Goal: Navigation & Orientation: Understand site structure

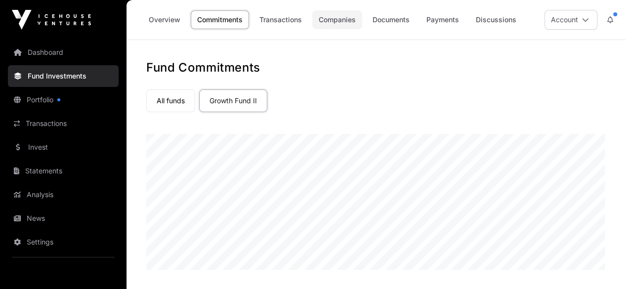
click at [320, 15] on link "Companies" at bounding box center [337, 19] width 50 height 19
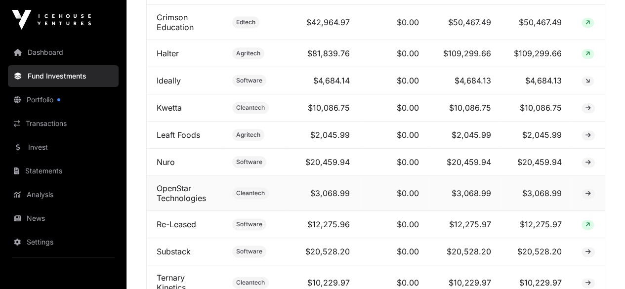
scroll to position [522, 0]
click at [390, 163] on td "$0.00" at bounding box center [394, 162] width 69 height 27
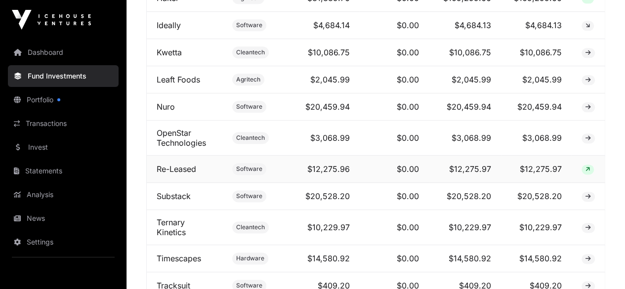
scroll to position [568, 0]
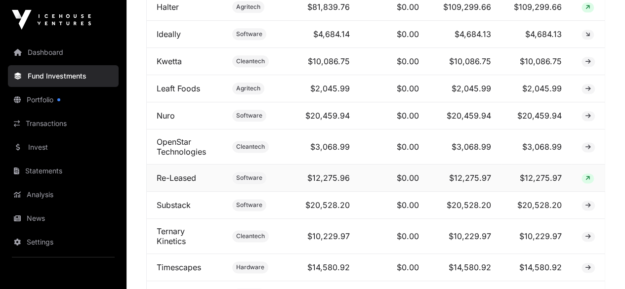
click at [493, 214] on td "$20,528.20" at bounding box center [465, 205] width 72 height 27
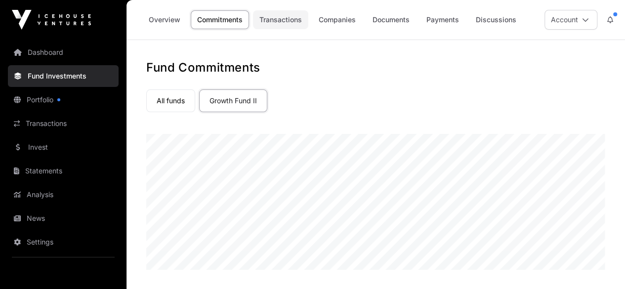
click at [278, 18] on link "Transactions" at bounding box center [280, 19] width 55 height 19
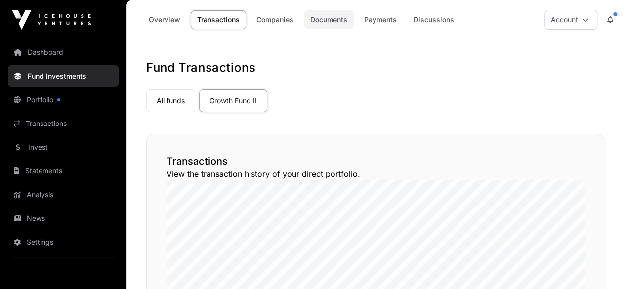
click at [336, 16] on link "Documents" at bounding box center [329, 19] width 50 height 19
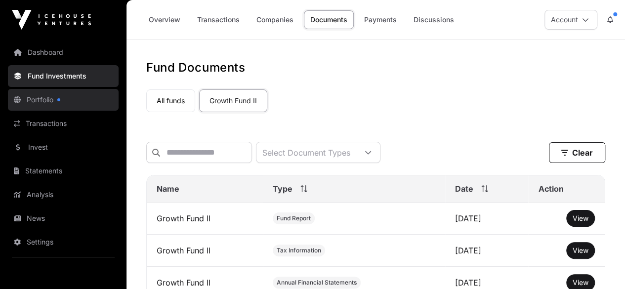
click at [40, 104] on link "Portfolio" at bounding box center [63, 100] width 111 height 22
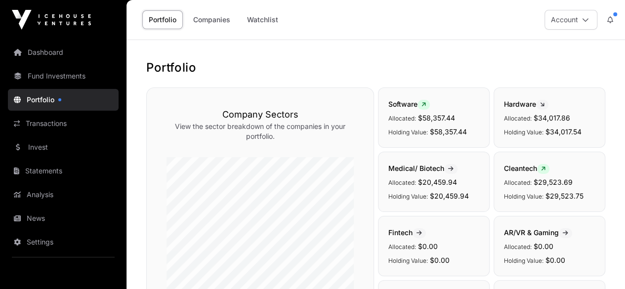
drag, startPoint x: 314, startPoint y: 61, endPoint x: 328, endPoint y: 70, distance: 16.4
click at [328, 70] on h1 "Portfolio" at bounding box center [375, 68] width 459 height 16
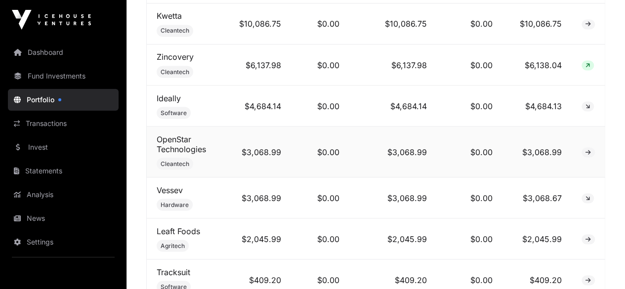
scroll to position [962, 0]
